Goal: Browse casually: Explore the website without a specific task or goal

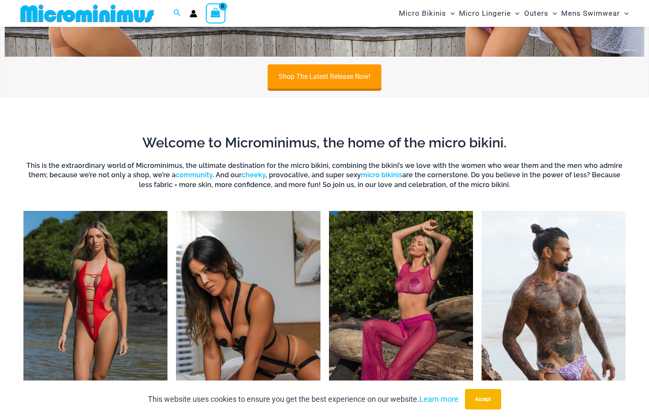
scroll to position [605, 0]
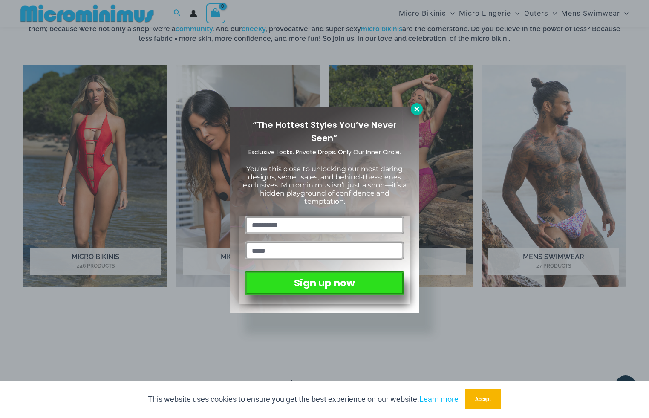
click at [417, 114] on button at bounding box center [417, 109] width 12 height 12
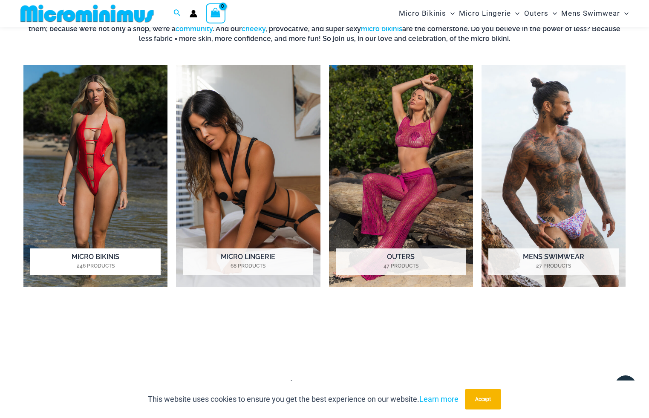
click at [135, 253] on h2 "Micro Bikinis 246 Products" at bounding box center [95, 261] width 130 height 26
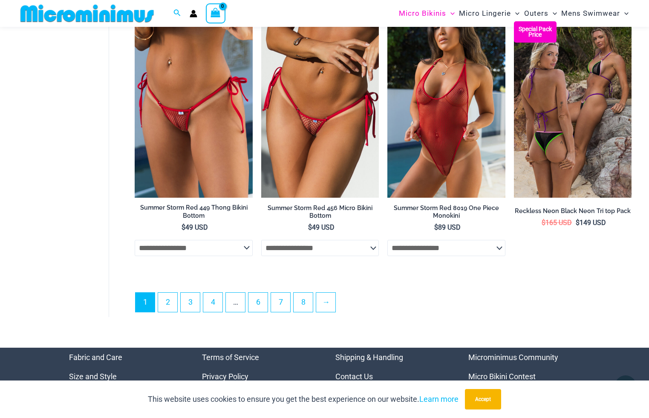
scroll to position [2086, 0]
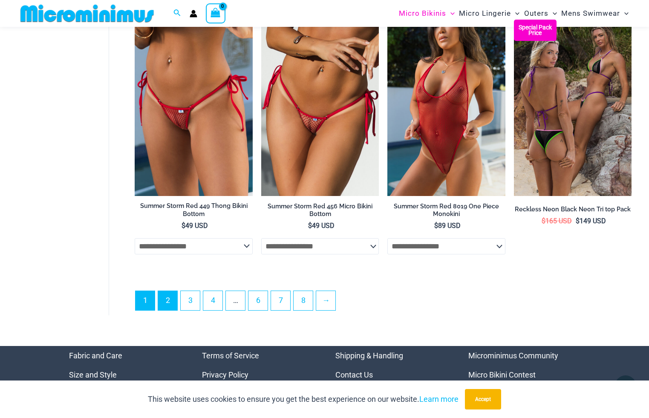
click at [171, 291] on link "2" at bounding box center [167, 300] width 19 height 19
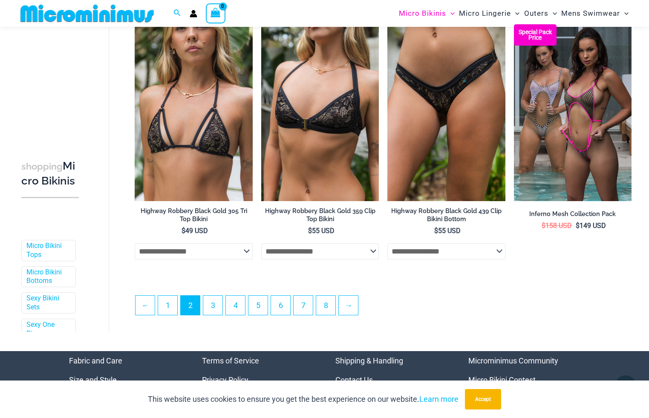
scroll to position [1895, 0]
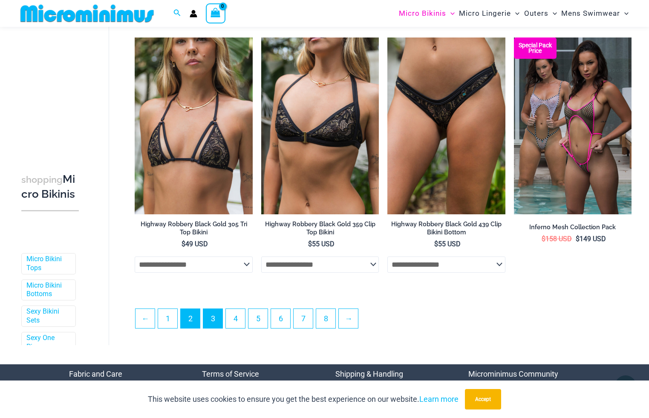
click at [212, 327] on link "3" at bounding box center [212, 318] width 19 height 19
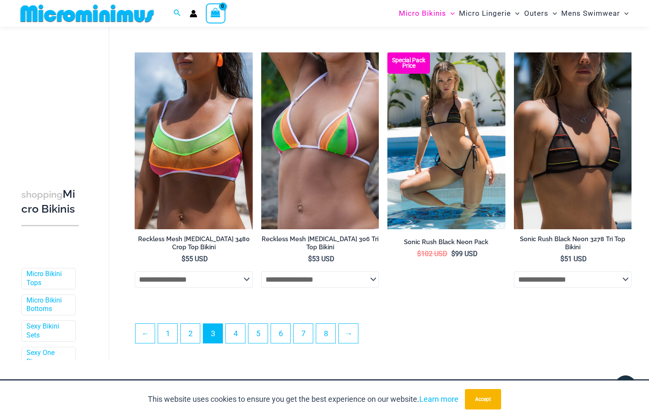
scroll to position [1881, 0]
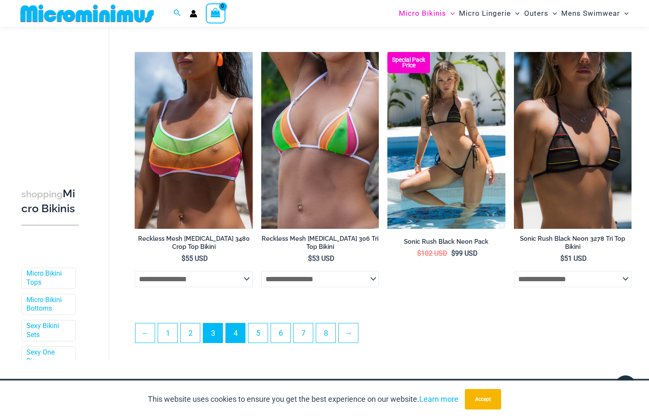
click at [241, 338] on link "4" at bounding box center [235, 332] width 19 height 19
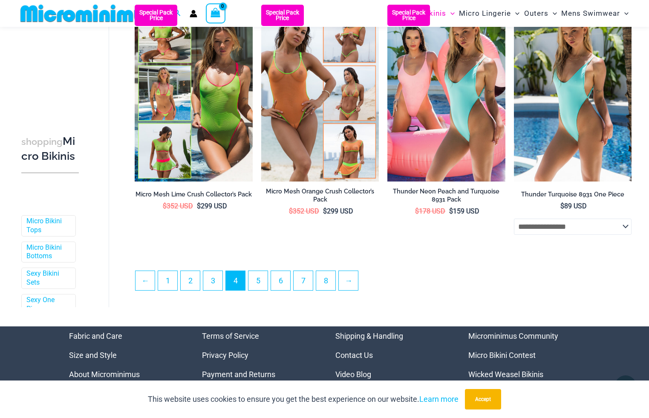
scroll to position [1869, 0]
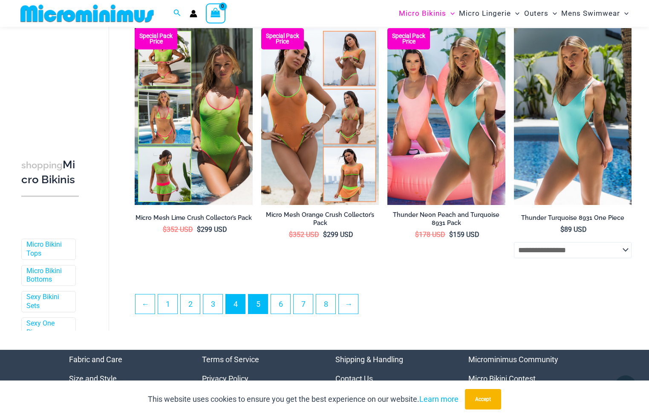
click at [260, 307] on link "5" at bounding box center [257, 303] width 19 height 19
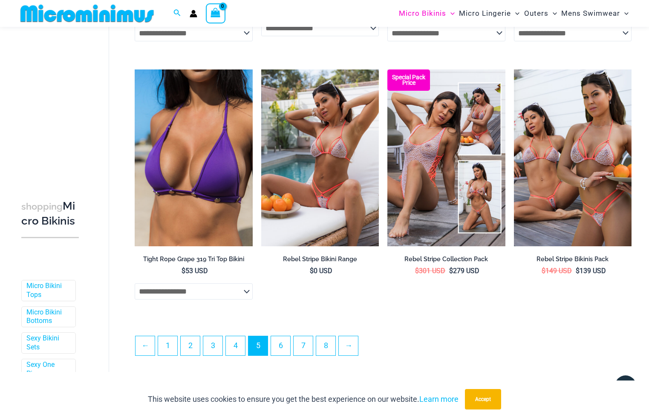
scroll to position [1844, 0]
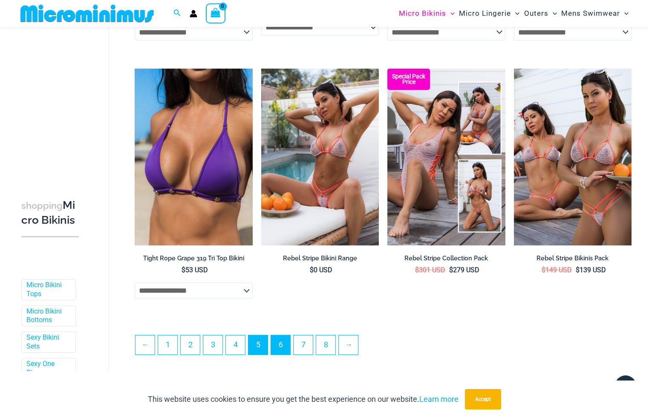
click at [287, 351] on link "6" at bounding box center [280, 344] width 19 height 19
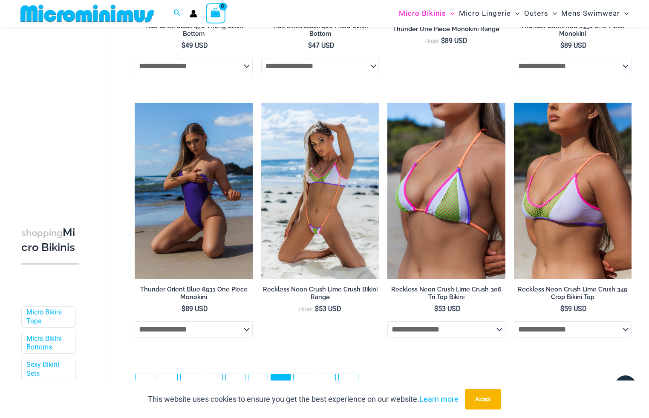
scroll to position [1862, 0]
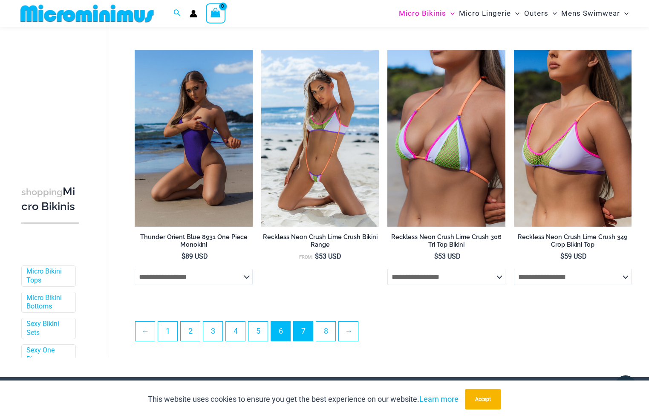
click at [305, 335] on link "7" at bounding box center [303, 331] width 19 height 19
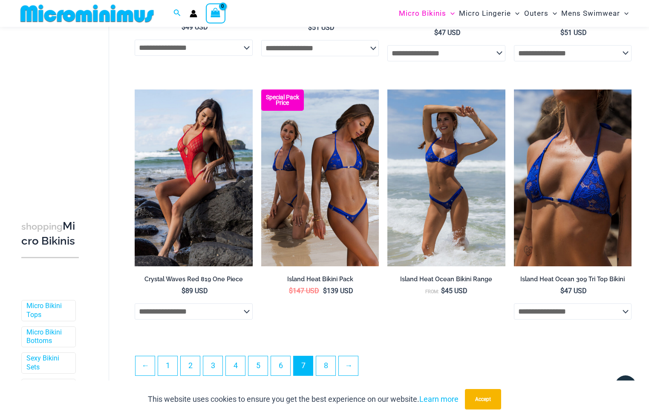
scroll to position [1905, 0]
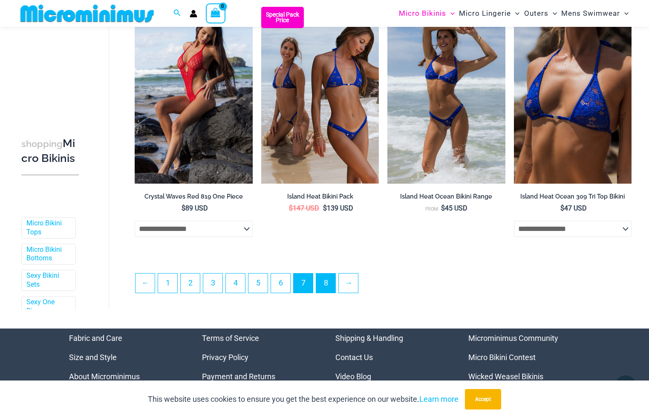
click at [326, 286] on link "8" at bounding box center [325, 283] width 19 height 19
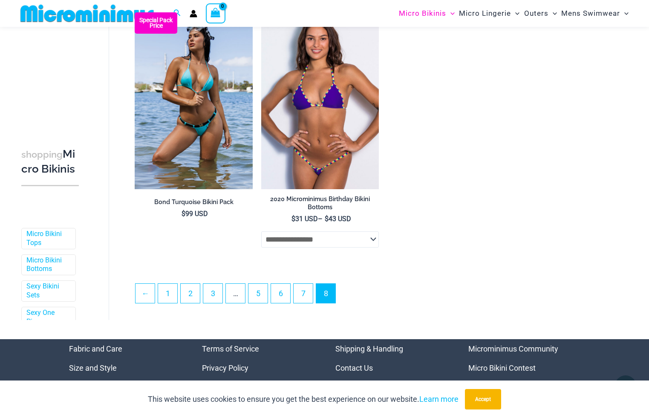
scroll to position [1425, 0]
